Goal: Task Accomplishment & Management: Use online tool/utility

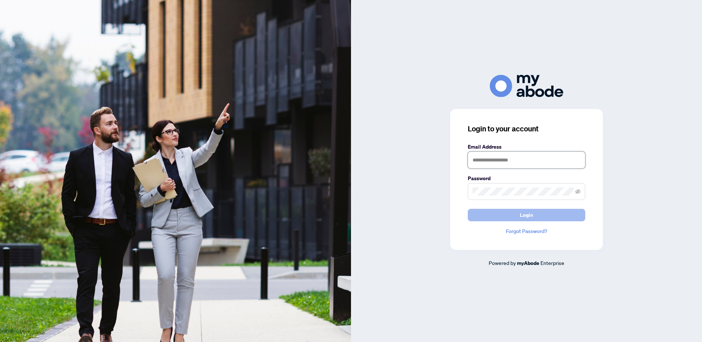
type input "**********"
click at [529, 219] on span "Login" at bounding box center [526, 215] width 13 height 12
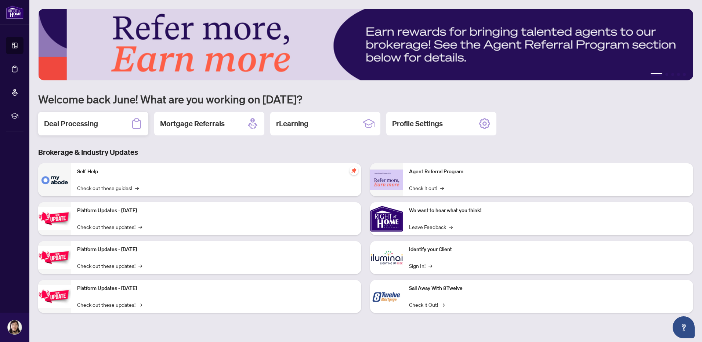
click at [83, 120] on h2 "Deal Processing" at bounding box center [71, 124] width 54 height 10
